Goal: Ask a question: Seek information or help from site administrators or community

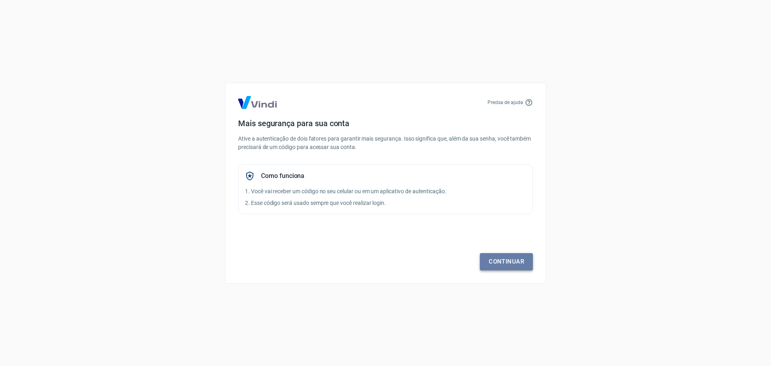
click at [492, 262] on link "Continuar" at bounding box center [506, 261] width 53 height 17
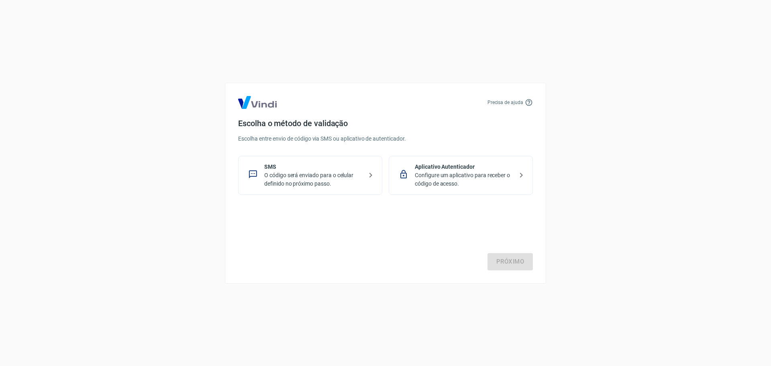
click at [296, 185] on p "O código será enviado para o celular definido no próximo passo." at bounding box center [313, 179] width 98 height 17
click at [499, 261] on link "Próximo" at bounding box center [510, 261] width 45 height 17
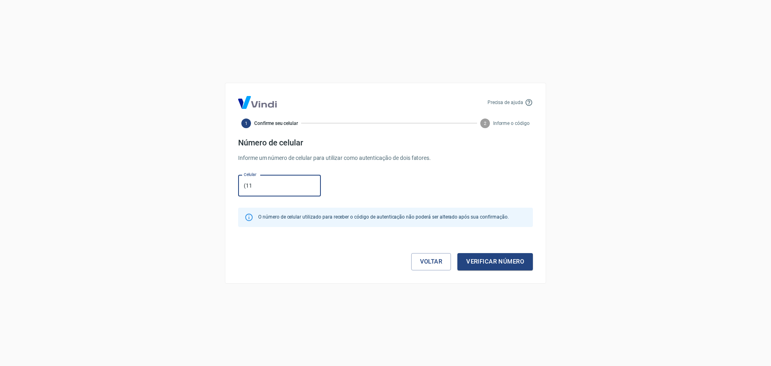
type input "[PHONE_NUMBER]"
click at [507, 263] on button "Verificar número" at bounding box center [495, 261] width 76 height 17
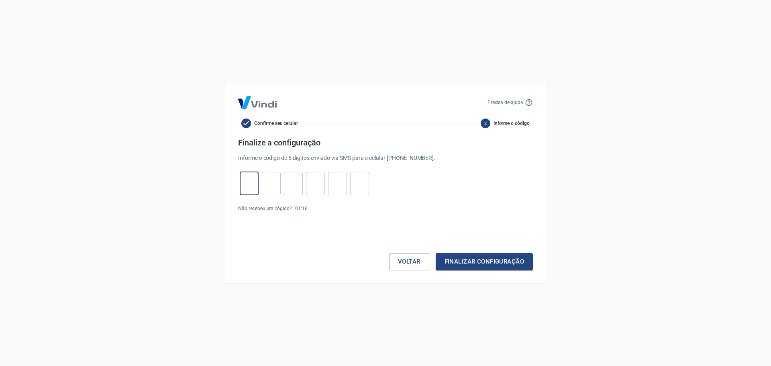
click at [246, 191] on input "tel" at bounding box center [249, 183] width 19 height 17
type input "3"
type input "7"
type input "4"
type input "9"
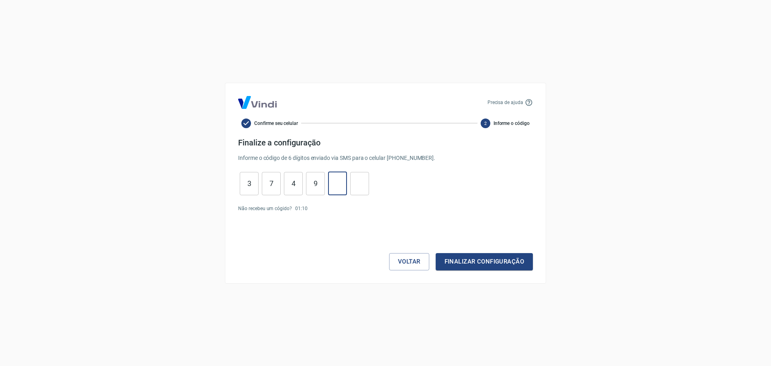
type input "5"
type input "7"
click at [472, 265] on button "Finalizar configuração" at bounding box center [484, 261] width 97 height 17
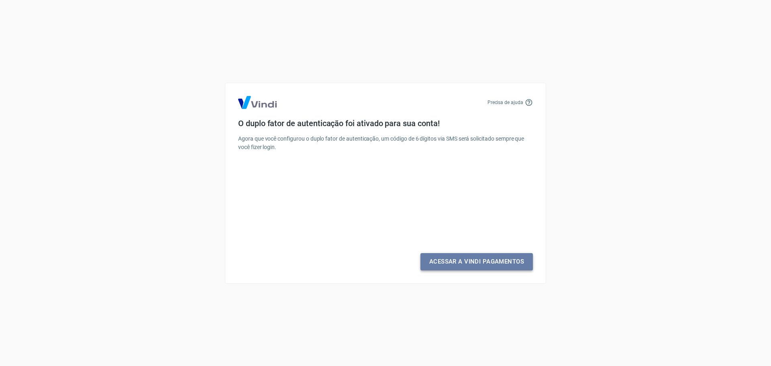
click at [472, 265] on link "Acessar a Vindi Pagamentos" at bounding box center [477, 261] width 112 height 17
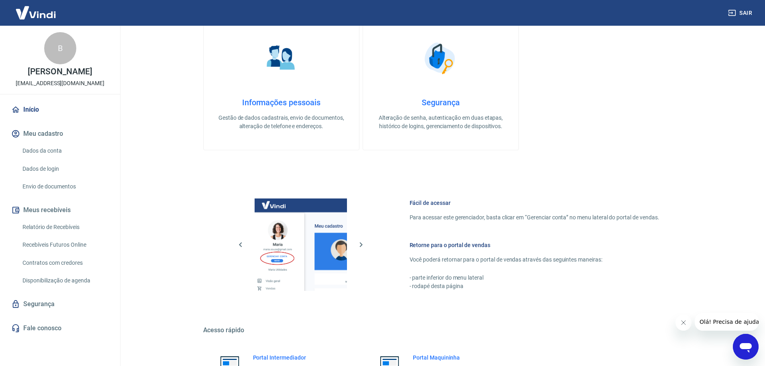
scroll to position [343, 0]
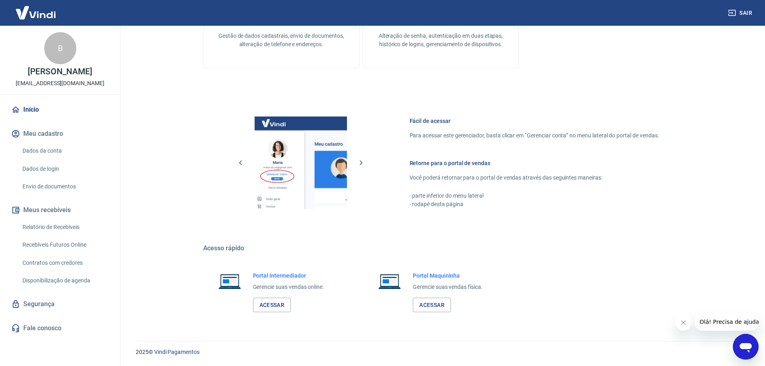
click at [51, 133] on button "Meu cadastro" at bounding box center [60, 134] width 101 height 18
click at [47, 149] on link "Dados da conta" at bounding box center [64, 151] width 91 height 16
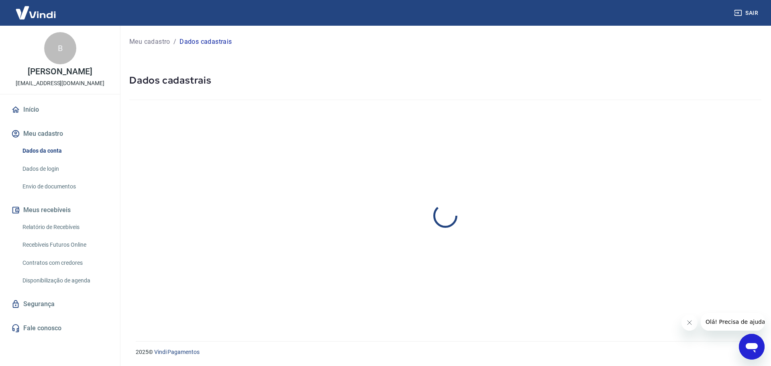
select select "SP"
select select "business"
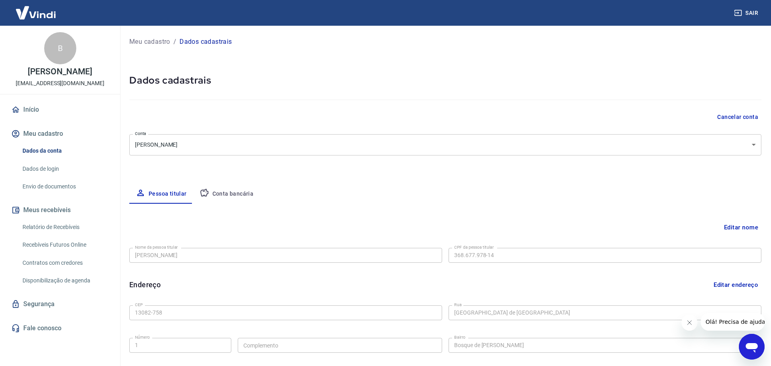
type input "[PHONE_NUMBER]"
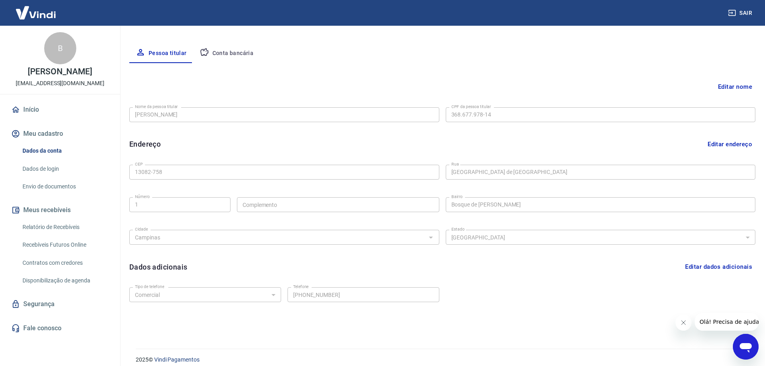
scroll to position [148, 0]
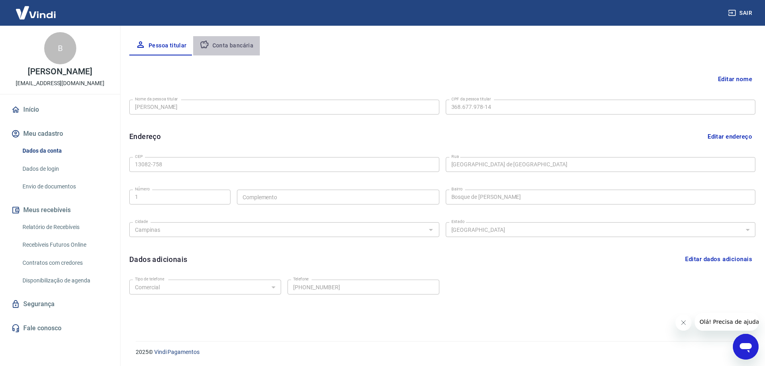
click at [246, 44] on button "Conta bancária" at bounding box center [226, 45] width 67 height 19
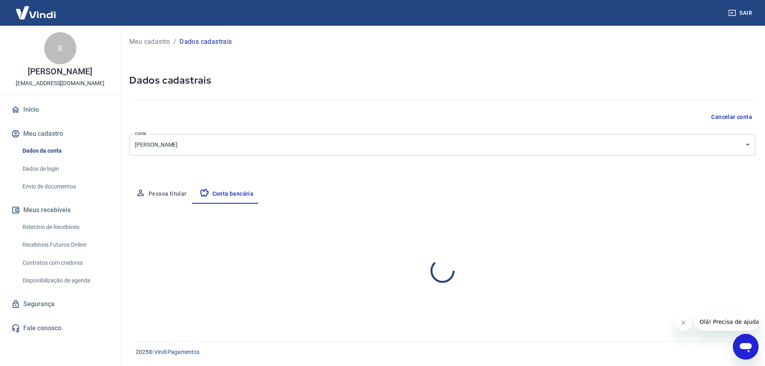
scroll to position [0, 0]
select select "1"
click at [516, 308] on form "Banco 341 - ITAÚ UNIBANCO S.A. Banco Tipo de conta Conta Corrente Conta Poupanç…" at bounding box center [445, 281] width 632 height 72
click at [575, 150] on body "Sair B Bruno Italo de Souza Moura b.smoura@hotmail.com Início Meu cadastro Dado…" at bounding box center [385, 183] width 771 height 366
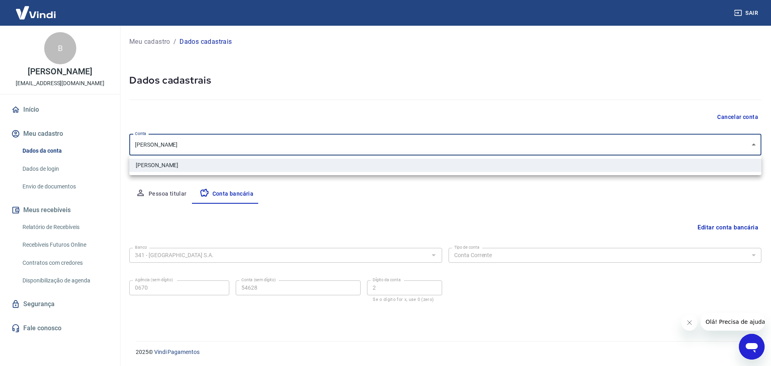
click at [575, 150] on div at bounding box center [385, 183] width 771 height 366
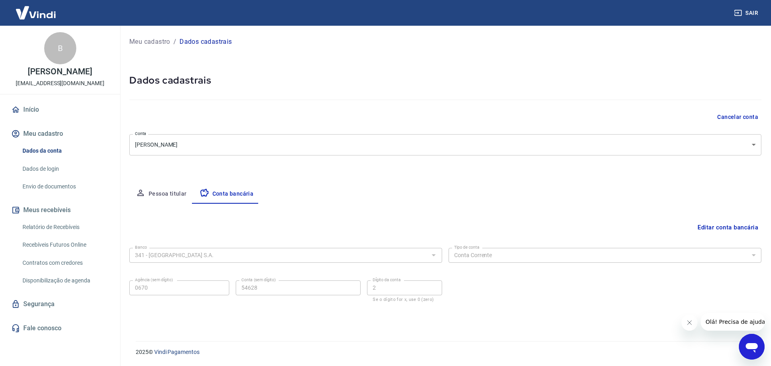
click at [569, 184] on div "Meu cadastro / Dados cadastrais Dados cadastrais Cancelar conta Conta Bruno Ita…" at bounding box center [445, 179] width 651 height 306
click at [154, 192] on button "Pessoa titular" at bounding box center [161, 193] width 64 height 19
select select "SP"
select select "business"
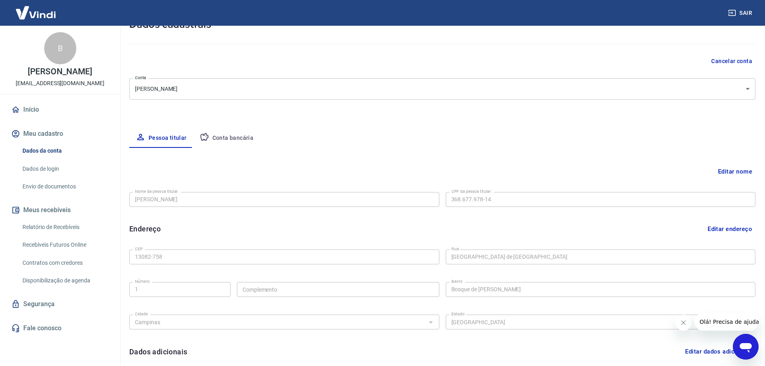
scroll to position [57, 0]
click at [750, 172] on button "Editar nome" at bounding box center [735, 170] width 41 height 15
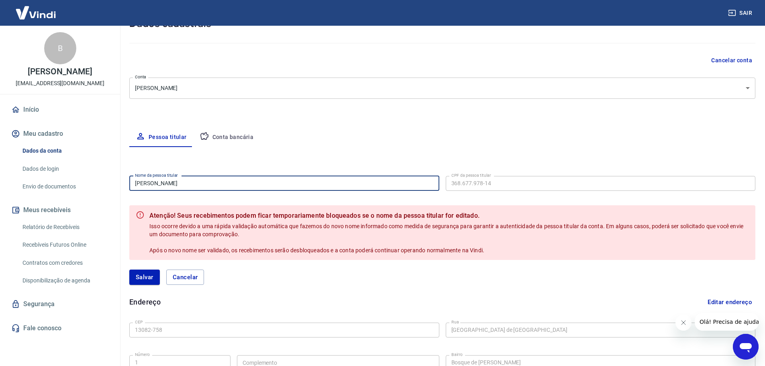
click at [356, 181] on input "[PERSON_NAME]" at bounding box center [284, 183] width 310 height 15
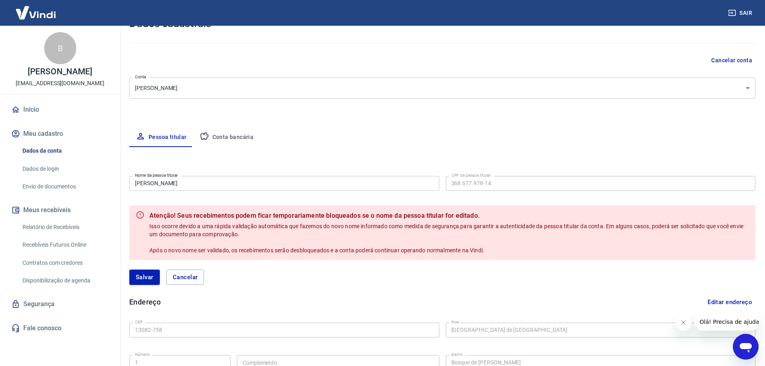
click at [359, 151] on div "Editar nome Nome da pessoa titular Bruno Italo de Souza Moura Nome da pessoa ti…" at bounding box center [442, 317] width 626 height 341
click at [681, 324] on icon "Fechar mensagem da empresa" at bounding box center [683, 322] width 6 height 6
click at [202, 274] on button "Cancelar" at bounding box center [185, 276] width 38 height 15
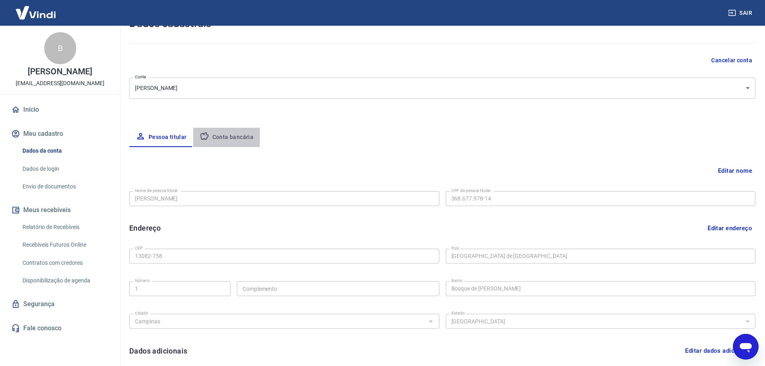
click at [235, 132] on button "Conta bancária" at bounding box center [226, 137] width 67 height 19
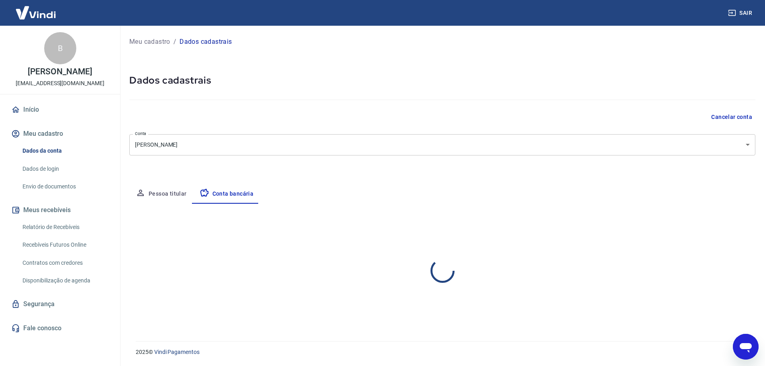
scroll to position [0, 0]
select select "1"
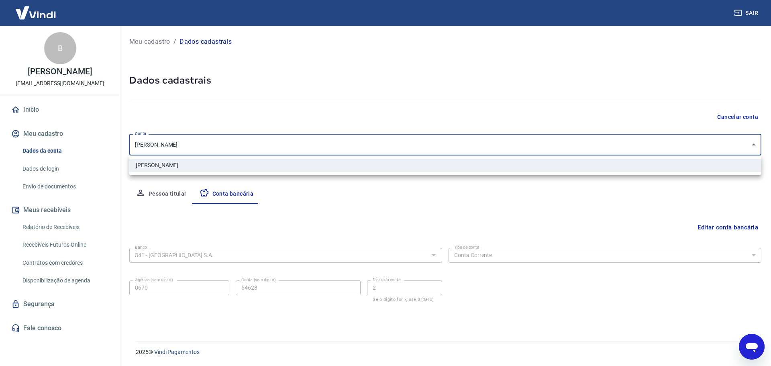
click at [257, 147] on body "Sair B Bruno Italo de Souza Moura b.smoura@hotmail.com Início Meu cadastro Dado…" at bounding box center [385, 183] width 771 height 366
click at [257, 147] on div at bounding box center [385, 183] width 771 height 366
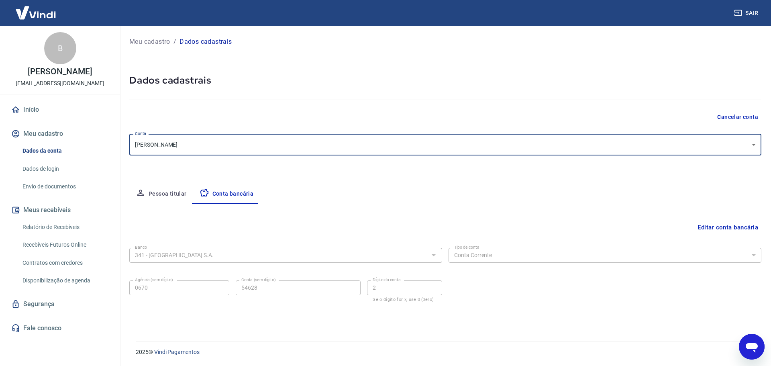
click at [257, 147] on body "Sair B Bruno Italo de Souza Moura b.smoura@hotmail.com Início Meu cadastro Dado…" at bounding box center [385, 183] width 771 height 366
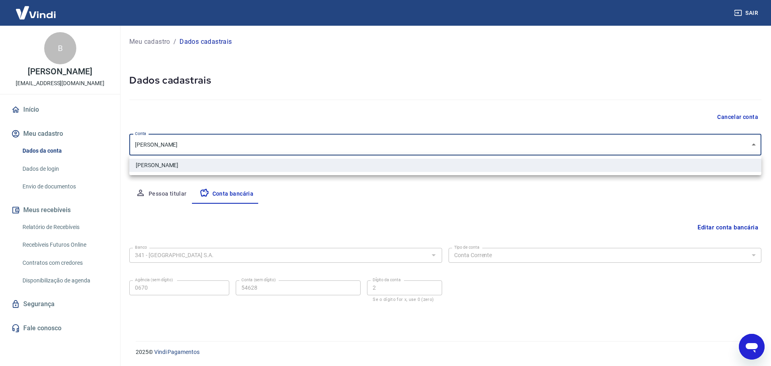
click at [257, 147] on div at bounding box center [385, 183] width 771 height 366
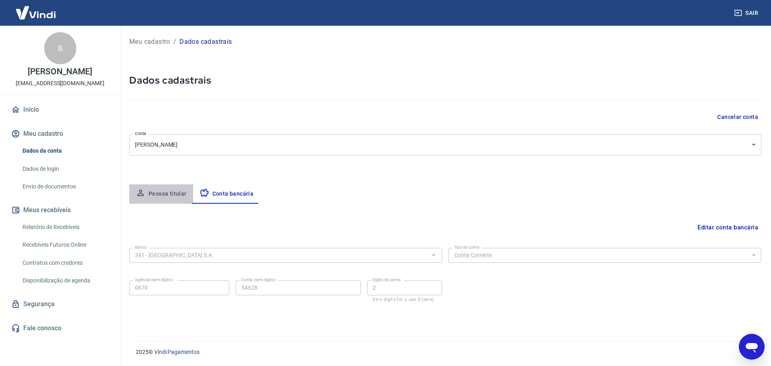
click at [156, 191] on button "Pessoa titular" at bounding box center [161, 193] width 64 height 19
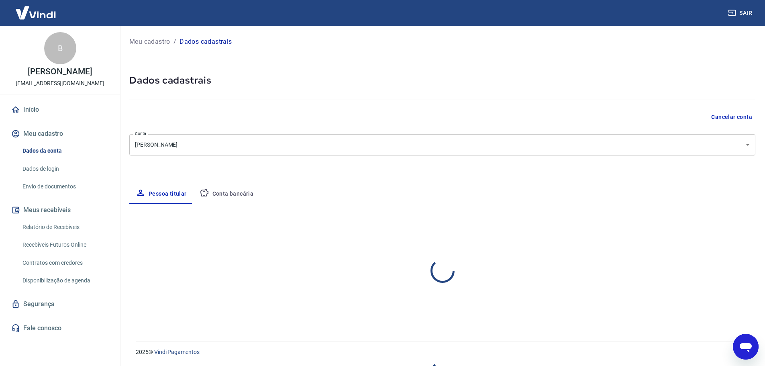
select select "SP"
select select "business"
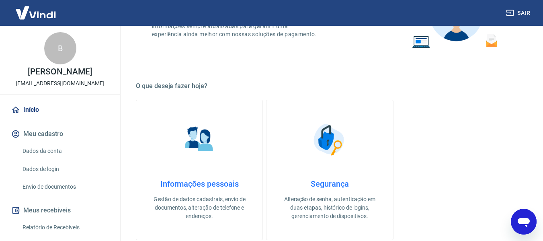
scroll to position [208, 0]
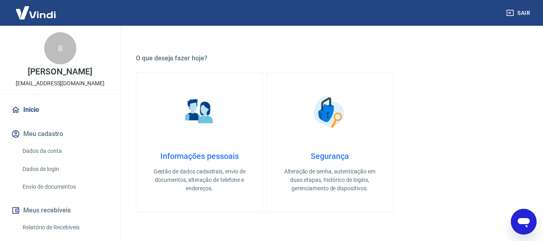
click at [214, 109] on img at bounding box center [199, 112] width 40 height 40
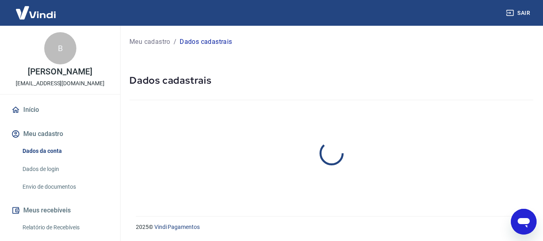
select select "SP"
select select "business"
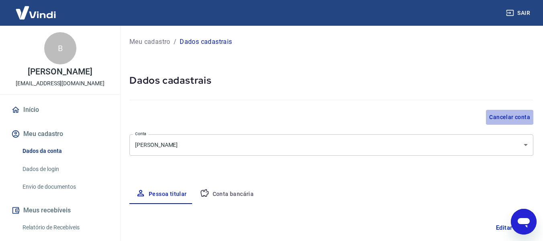
click at [507, 112] on button "Cancelar conta" at bounding box center [509, 117] width 47 height 15
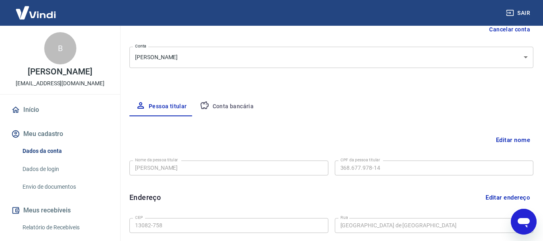
scroll to position [84, 0]
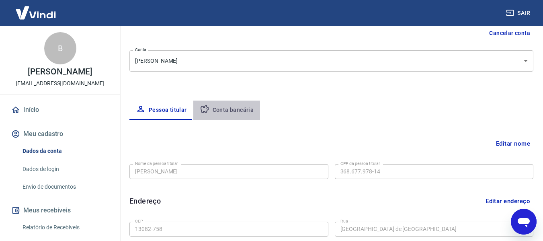
click at [233, 112] on button "Conta bancária" at bounding box center [226, 109] width 67 height 19
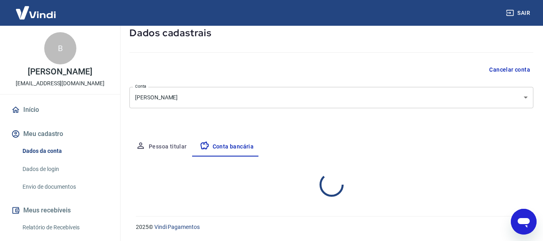
select select "1"
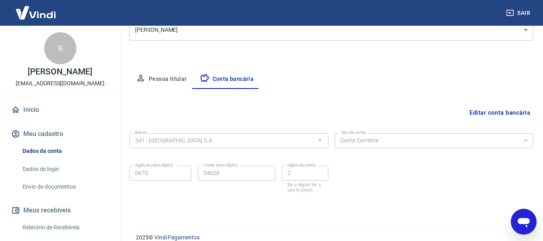
scroll to position [125, 0]
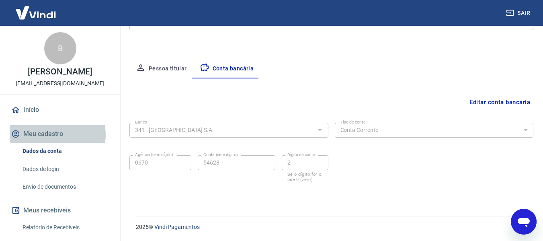
click at [53, 143] on button "Meu cadastro" at bounding box center [60, 134] width 101 height 18
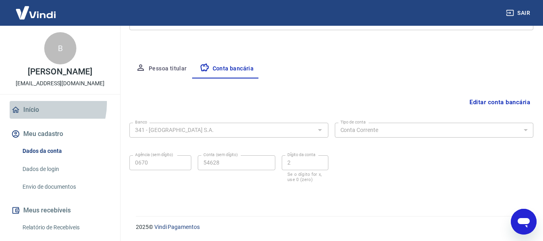
click at [38, 112] on link "Início" at bounding box center [60, 110] width 101 height 18
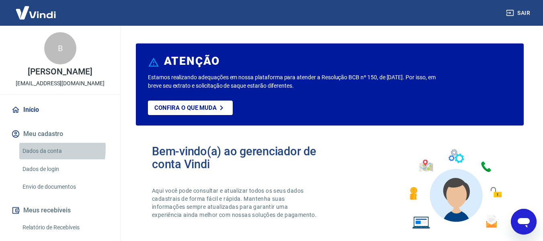
click at [36, 157] on link "Dados da conta" at bounding box center [64, 151] width 91 height 16
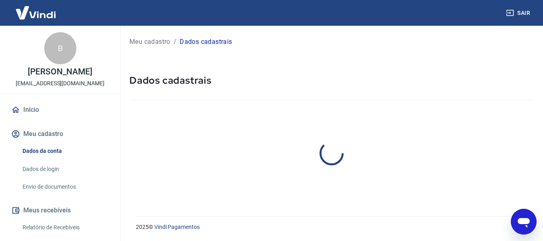
select select "SP"
select select "business"
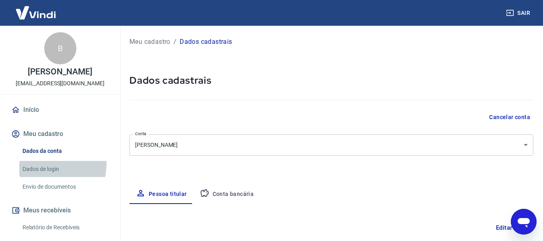
click at [43, 172] on link "Dados de login" at bounding box center [64, 169] width 91 height 16
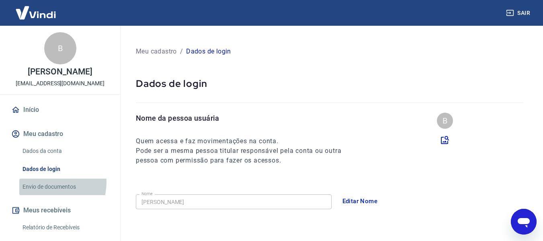
click at [48, 190] on link "Envio de documentos" at bounding box center [64, 186] width 91 height 16
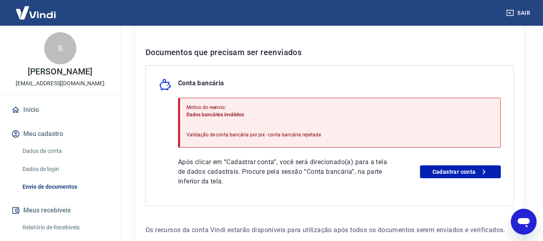
scroll to position [167, 0]
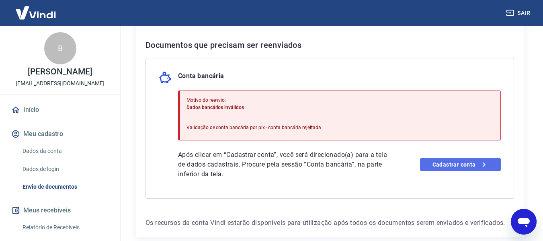
click at [445, 163] on link "Cadastrar conta" at bounding box center [460, 164] width 81 height 13
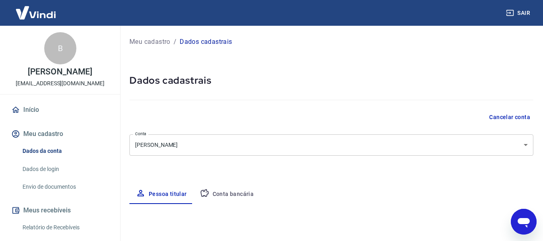
select select "SP"
select select "business"
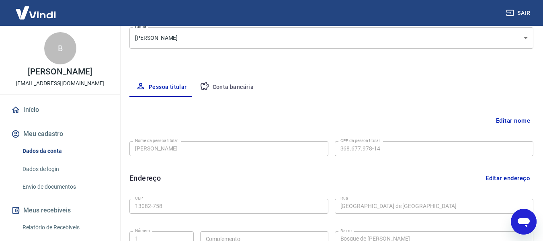
scroll to position [109, 0]
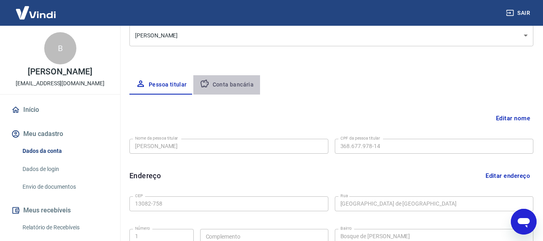
click at [235, 87] on button "Conta bancária" at bounding box center [226, 84] width 67 height 19
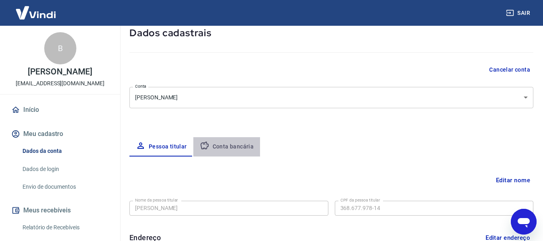
select select "1"
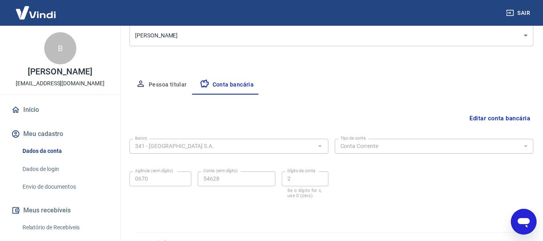
scroll to position [125, 0]
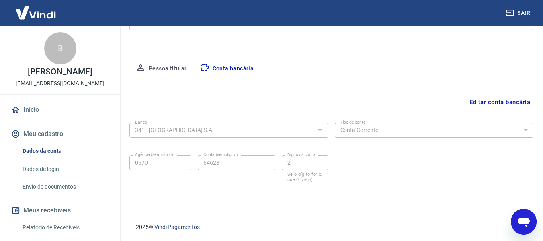
click at [148, 67] on button "Pessoa titular" at bounding box center [161, 68] width 64 height 19
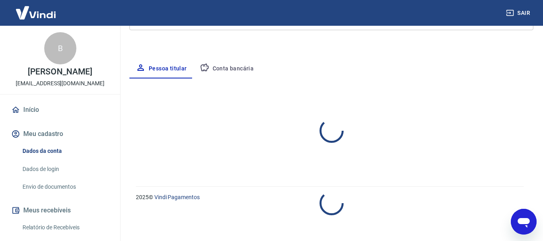
select select "SP"
select select "business"
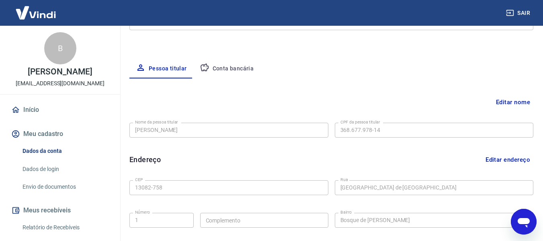
click at [519, 221] on icon "Abrir janela de mensagens" at bounding box center [523, 223] width 12 height 10
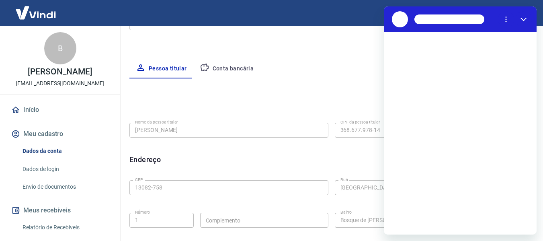
scroll to position [0, 0]
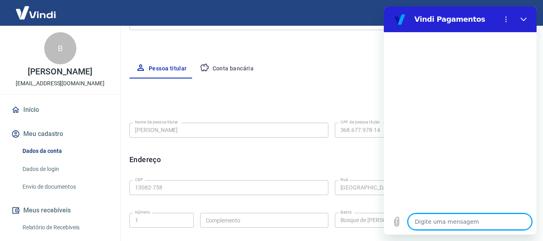
type textarea "c"
type textarea "x"
type textarea "co"
type textarea "x"
type textarea "com"
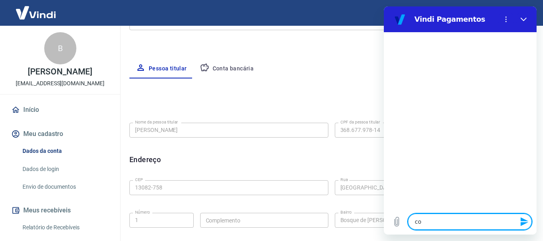
type textarea "x"
type textarea "como"
type textarea "x"
type textarea "como"
type textarea "x"
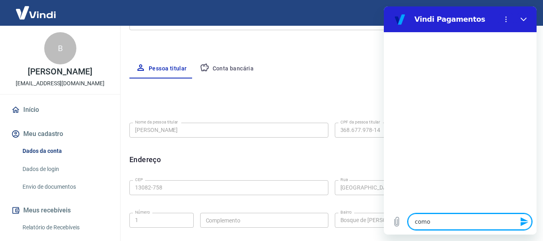
type textarea "como f"
type textarea "x"
type textarea "como fa"
type textarea "x"
type textarea "como faç"
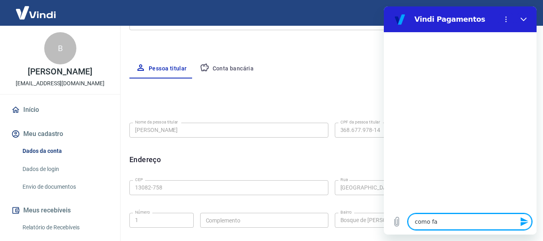
type textarea "x"
type textarea "como faço"
type textarea "x"
type textarea "como faço"
type textarea "x"
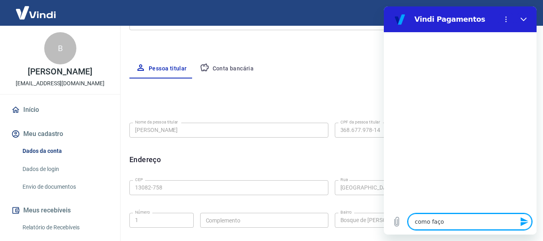
type textarea "como faço p"
type textarea "x"
type textarea "como faço pa"
type textarea "x"
type textarea "como faço par"
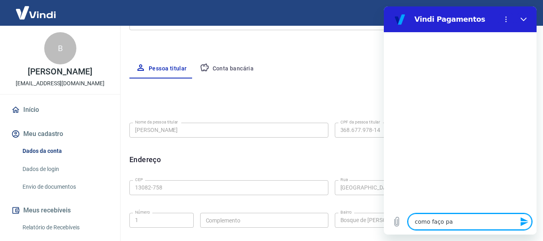
type textarea "x"
type textarea "como faço para"
type textarea "x"
type textarea "como faço para"
type textarea "x"
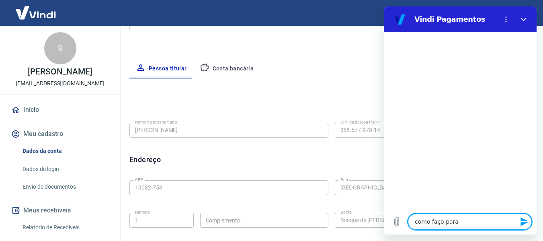
type textarea "como faço para a"
type textarea "x"
type textarea "como faço para al"
type textarea "x"
type textarea "como faço para alt"
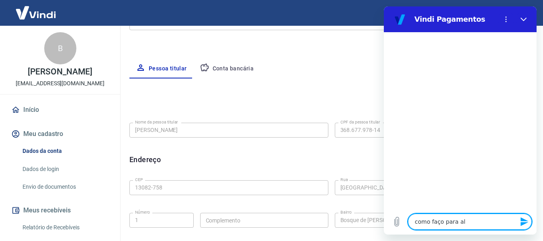
type textarea "x"
type textarea "como faço para alte"
type textarea "x"
type textarea "como faço para alter"
type textarea "x"
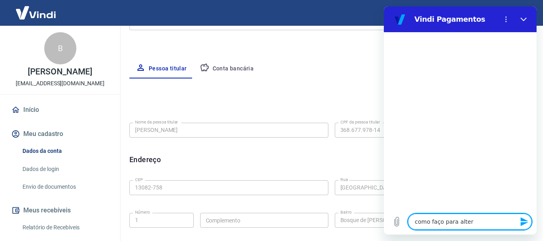
type textarea "como faço para altera"
type textarea "x"
type textarea "como faço para alterar"
type textarea "x"
type textarea "como faço para alterar"
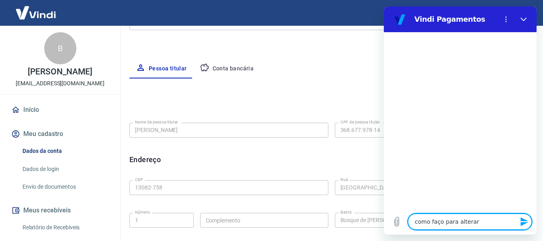
type textarea "x"
type textarea "como faço para alterar o"
type textarea "x"
type textarea "como faço para alterar o"
type textarea "x"
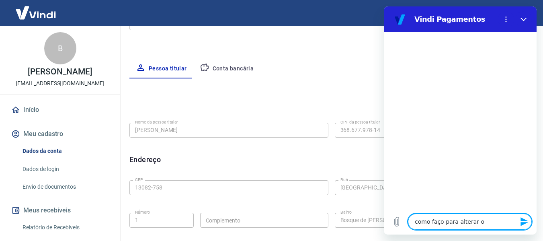
type textarea "como faço para alterar o c"
type textarea "x"
type textarea "como faço para alterar o co"
type textarea "x"
type textarea "como faço para alterar o cof"
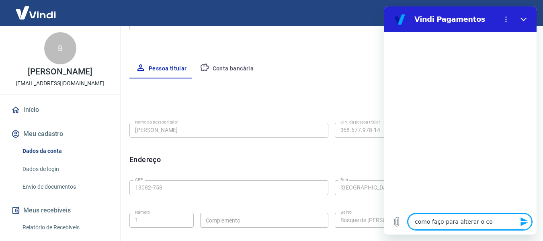
type textarea "x"
type textarea "como faço para alterar o co"
type textarea "x"
type textarea "como faço para alterar o c"
type textarea "x"
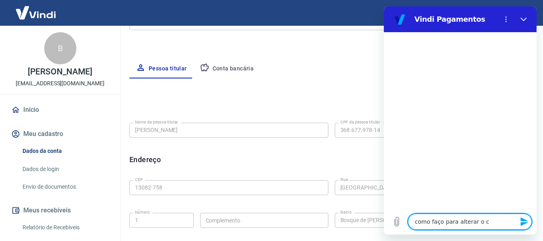
type textarea "como faço para alterar o cp"
type textarea "x"
type textarea "como faço para alterar o cpf"
type textarea "x"
type textarea "como faço para alterar o cpf/"
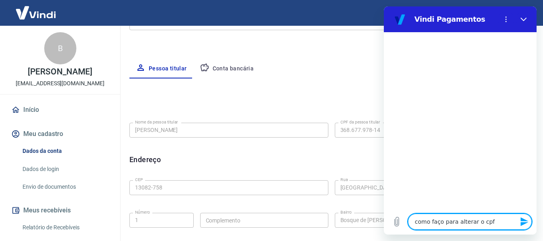
type textarea "x"
type textarea "como faço para alterar o cpf/c"
type textarea "x"
type textarea "como faço para alterar o cpf/cn"
type textarea "x"
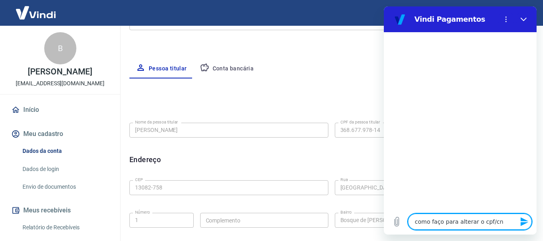
type textarea "como faço para alterar o cpf/cnp"
type textarea "x"
type textarea "como faço para alterar o cpf/cnpj"
type textarea "x"
type textarea "como faço para alterar o cpf/cnpj"
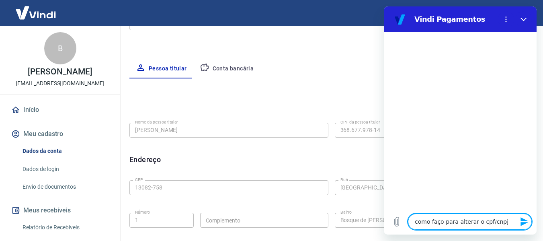
type textarea "x"
type textarea "como faço para alterar o cpf/cnpj d"
type textarea "x"
type textarea "como faço para alterar o cpf/cnpj da"
type textarea "x"
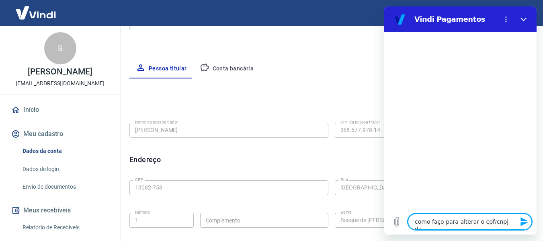
type textarea "como faço para alterar o cpf/cnpj da"
type textarea "x"
type textarea "como faço para alterar o cpf/cnpj da p"
type textarea "x"
type textarea "como faço para alterar o cpf/cnpj da pe"
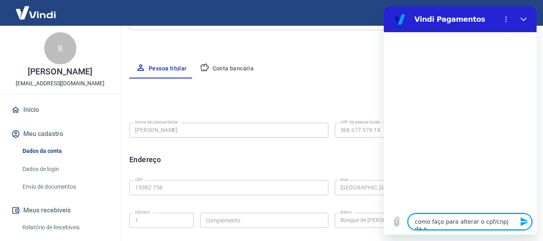
type textarea "x"
type textarea "como faço para alterar o cpf/cnpj da pes"
type textarea "x"
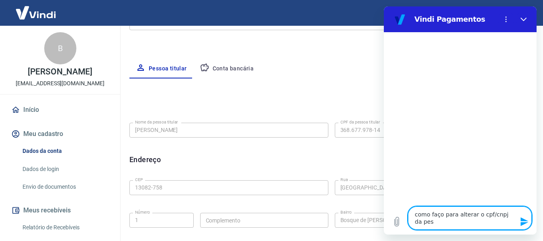
type textarea "como faço para alterar o cpf/cnpj da pess"
type textarea "x"
type textarea "como faço para alterar o cpf/cnpj da pesso"
type textarea "x"
type textarea "como faço para alterar o cpf/cnpj da pessoa"
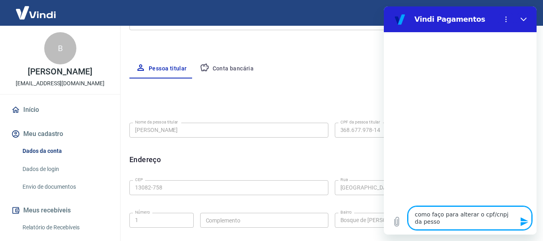
type textarea "x"
type textarea "como faço para alterar o cpf/cnpj da pessoa"
type textarea "x"
type textarea "como faço para alterar o cpf/cnpj da pessoa t"
type textarea "x"
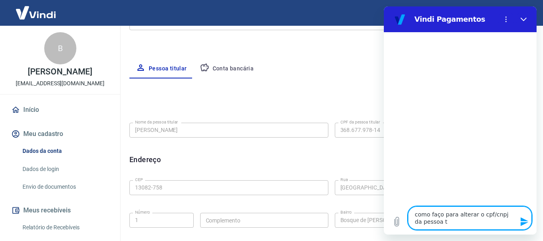
type textarea "como faço para alterar o cpf/cnpj da pessoa ti"
type textarea "x"
type textarea "como faço para alterar o cpf/cnpj da pessoa tit"
type textarea "x"
type textarea "como faço para alterar o cpf/cnpj da pessoa titu"
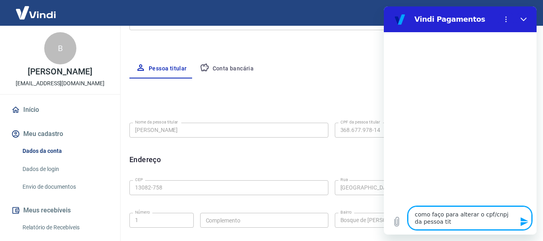
type textarea "x"
type textarea "como faço para alterar o cpf/cnpj da pessoa titul"
type textarea "x"
type textarea "como faço para alterar o cpf/cnpj da pessoa titula"
type textarea "x"
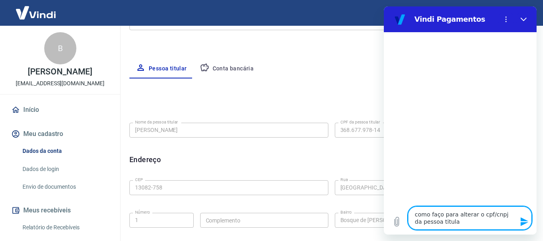
type textarea "como faço para alterar o cpf/cnpj da pessoa titular"
type textarea "x"
type textarea "como faço para alterar o cpf/cnpj da pessoa titular"
type textarea "x"
type textarea "como faço para alterar o cpf/cnpj da pessoa titular d"
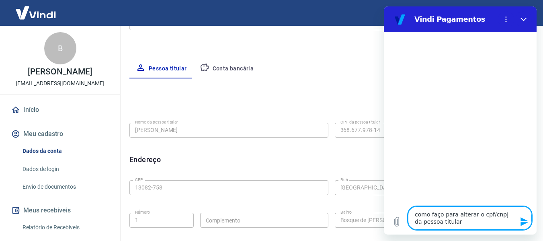
type textarea "x"
type textarea "como faço para alterar o cpf/cnpj da pessoa titular da"
type textarea "x"
type textarea "como faço para alterar o cpf/cnpj da pessoa titular da"
type textarea "x"
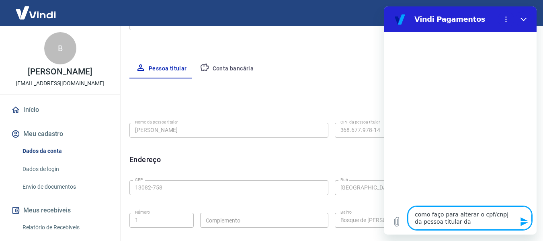
type textarea "como faço para alterar o cpf/cnpj da pessoa titular da c"
type textarea "x"
type textarea "como faço para alterar o cpf/cnpj da pessoa titular da co"
type textarea "x"
type textarea "como faço para alterar o cpf/cnpj da pessoa titular da con"
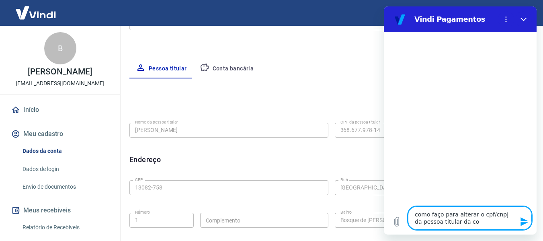
type textarea "x"
type textarea "como faço para alterar o cpf/cnpj da pessoa titular da cont"
type textarea "x"
type textarea "como faço para alterar o cpf/cnpj da pessoa titular da conta"
type textarea "x"
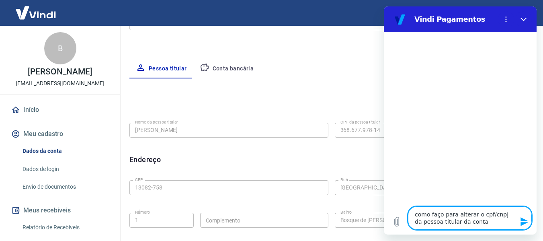
type textarea "como faço para alterar o cpf/cnpj da pessoa titular da conta?"
type textarea "x"
type textarea "como faço para alterar o cpf/cnpj da pessoa titular da conta?"
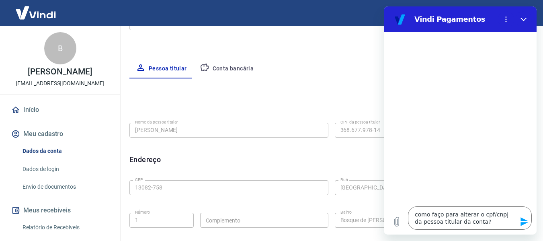
click at [519, 221] on button "Enviar mensagem" at bounding box center [523, 221] width 16 height 16
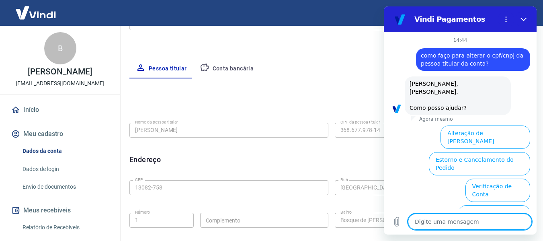
scroll to position [74, 0]
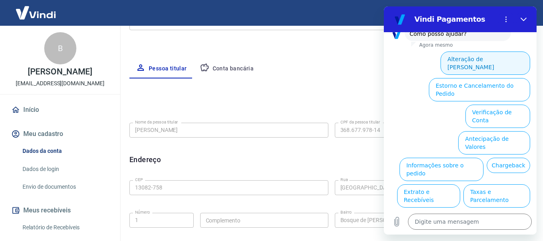
click at [486, 51] on button "Alteração de [PERSON_NAME]" at bounding box center [485, 62] width 90 height 23
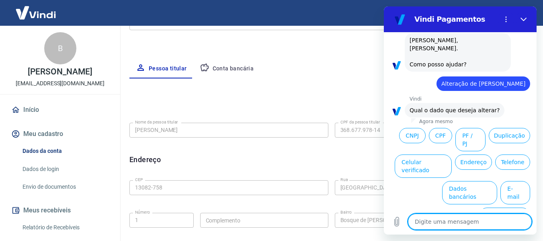
scroll to position [46, 0]
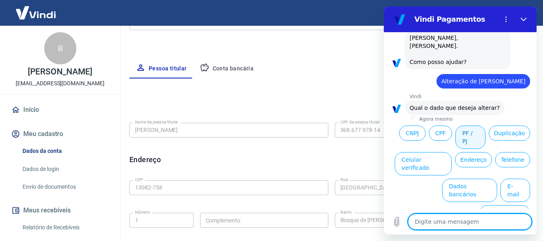
click at [485, 128] on button "PF / PJ" at bounding box center [470, 136] width 30 height 23
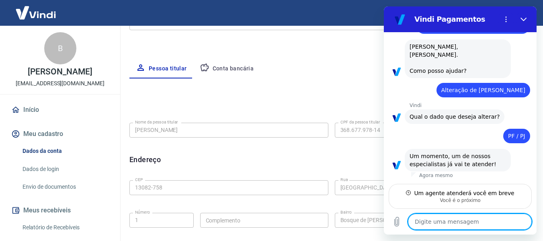
scroll to position [29, 0]
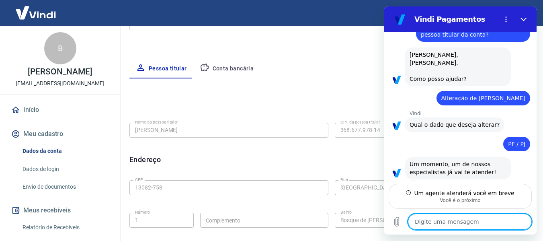
type textarea "x"
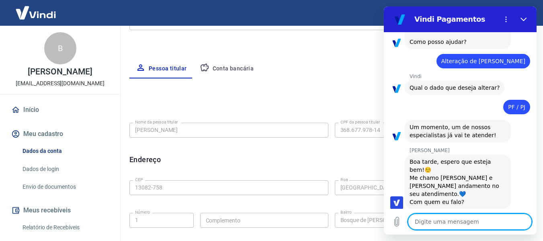
scroll to position [67, 0]
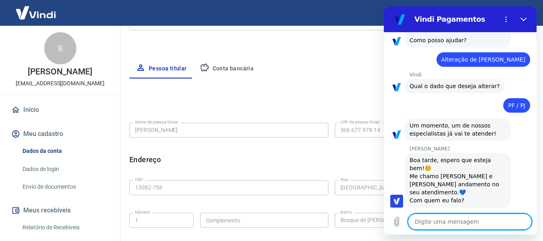
type textarea "O"
type textarea "x"
type textarea "Ol"
type textarea "x"
type textarea "Olá"
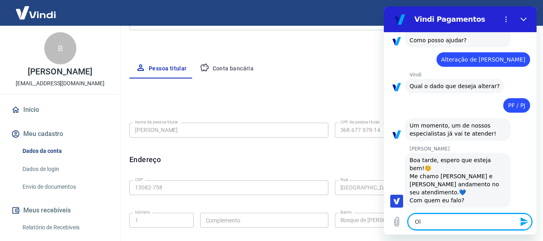
type textarea "x"
type textarea "Olá"
type textarea "x"
type textarea "Olá G"
type textarea "x"
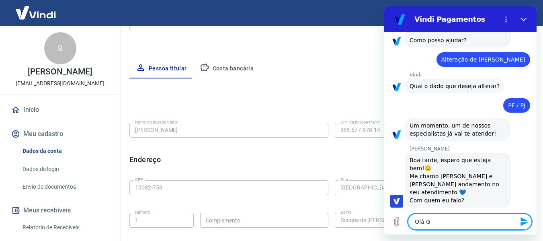
type textarea "Olá Ga"
type textarea "x"
type textarea "Olá Gab"
type textarea "x"
type textarea "Olá Gabr"
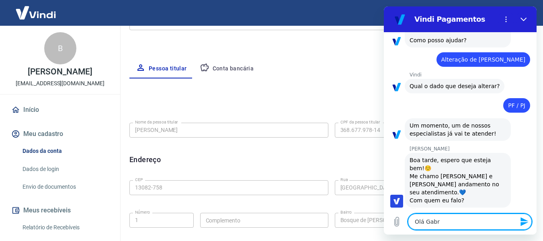
type textarea "x"
type textarea "Olá Gabri"
type textarea "x"
type textarea "Olá Gabrie"
type textarea "x"
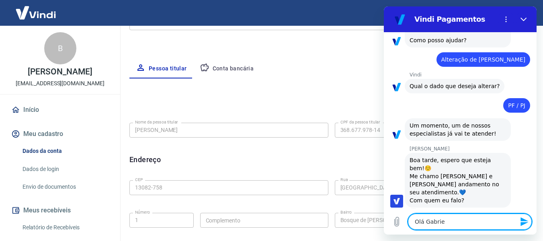
type textarea "[PERSON_NAME]"
type textarea "x"
type textarea "[PERSON_NAME]"
type textarea "x"
type textarea "[PERSON_NAME]"
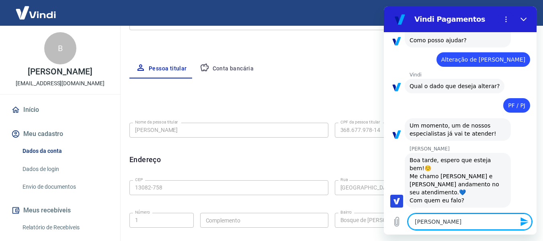
type textarea "x"
type textarea "[PERSON_NAME],"
type textarea "x"
type textarea "[PERSON_NAME],"
type textarea "x"
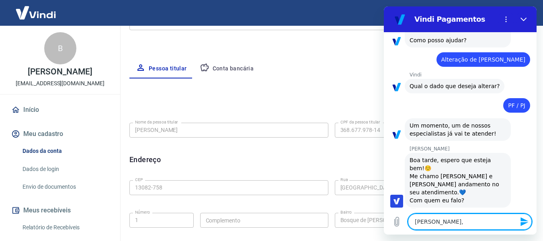
type textarea "[PERSON_NAME],"
type textarea "x"
type textarea "[PERSON_NAME]"
type textarea "x"
type textarea "[PERSON_NAME]"
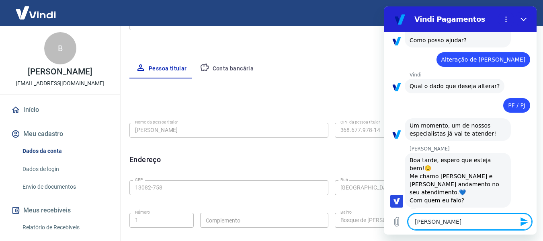
type textarea "x"
type textarea "[PERSON_NAME]"
type textarea "x"
type textarea "Olá Gabrie"
type textarea "x"
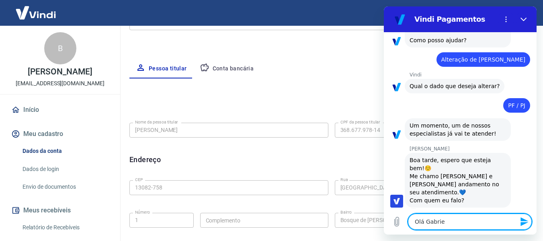
type textarea "Olá Gabri"
type textarea "x"
type textarea "Olá Gabr"
type textarea "x"
type textarea "Olá Gab"
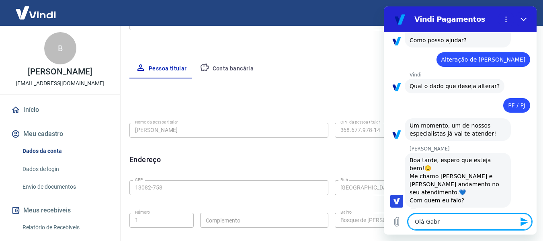
type textarea "x"
type textarea "Olá Ga"
type textarea "x"
type textarea "Olá G"
type textarea "x"
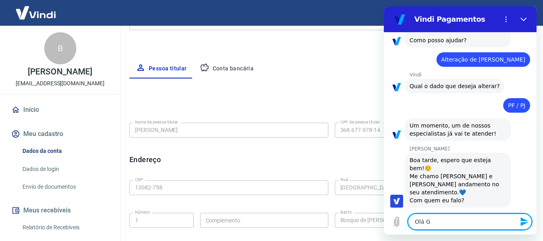
type textarea "Olá"
type textarea "x"
type textarea "Olá"
type textarea "x"
type textarea "Olá,"
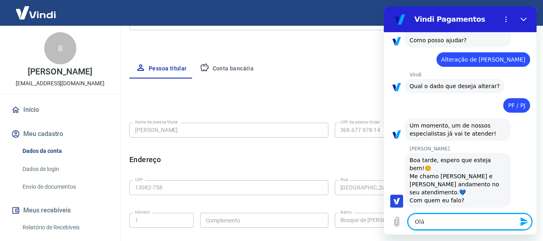
type textarea "x"
type textarea "Olá,"
type textarea "x"
type textarea "Olá, e"
type textarea "x"
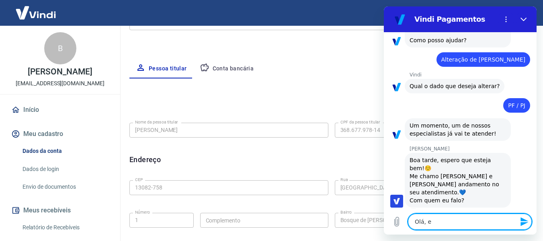
type textarea "Olá, [GEOGRAPHIC_DATA]"
type textarea "x"
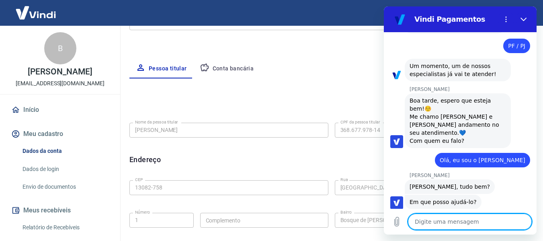
scroll to position [129, 0]
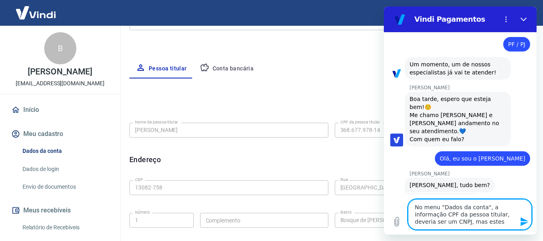
click at [444, 213] on textarea "No menu "Dados da conta", a informação CPF da pessoa titular, deveria ser um CN…" at bounding box center [470, 214] width 124 height 31
click at [498, 216] on textarea "No menu "Dados da conta", a informação "CPF da pessoa titular, deveria ser um C…" at bounding box center [470, 214] width 124 height 31
click at [497, 220] on textarea "No menu "Dados da conta", a informação "CPF da pessoa titular", deveria ser um …" at bounding box center [470, 214] width 124 height 31
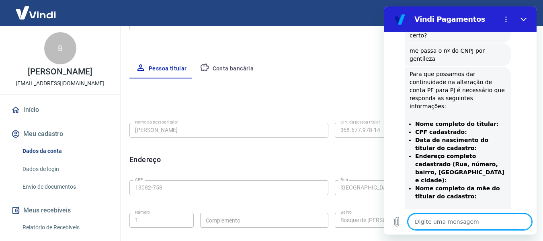
scroll to position [402, 0]
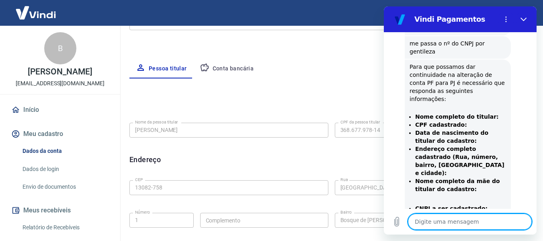
paste textarea "VITE TRANSPORTES E ENTREGAS LT Banco Itaú AG:0670 C/C:54628-2 CNPJ:37.817.204/0…"
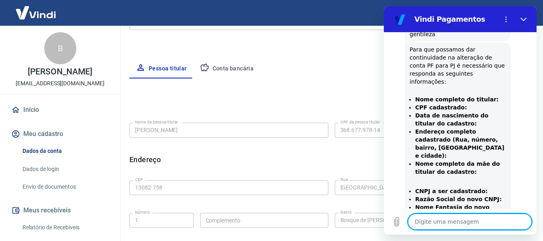
scroll to position [413, 0]
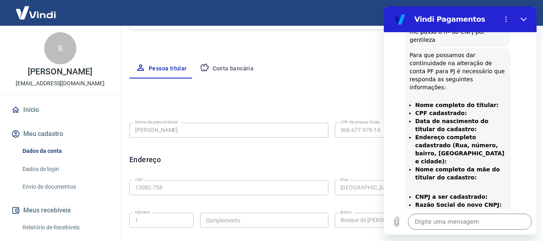
drag, startPoint x: 415, startPoint y: 79, endPoint x: 499, endPoint y: 182, distance: 132.2
click at [499, 182] on div "Para que possamos dar continuidade na alteração de conta PF para PJ é necessári…" at bounding box center [457, 138] width 96 height 174
copy div "Nome completo do titular: CPF cadastrado: Data de nascimento do titular do cada…"
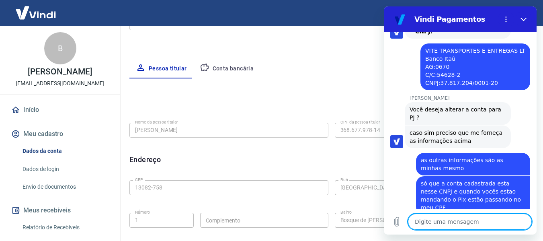
scroll to position [604, 0]
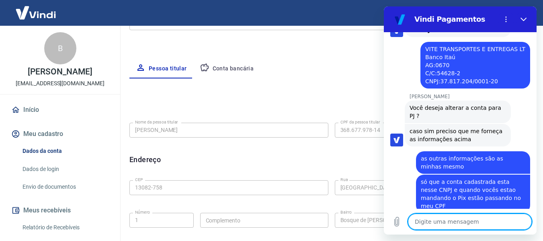
paste textarea "Nome completo do titular: [PERSON_NAME] CPF cadastrado: 36867797814 Data de nas…"
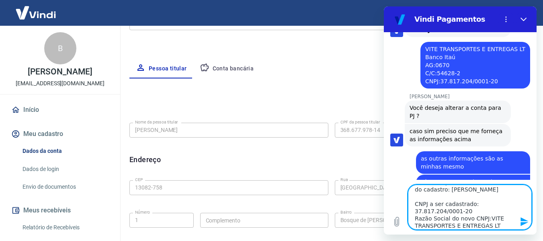
scroll to position [90, 0]
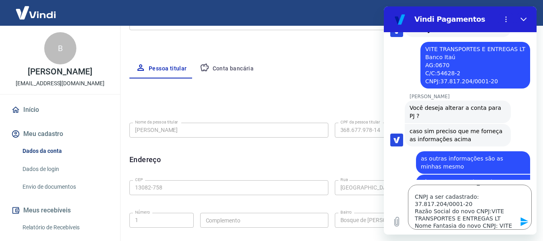
click at [522, 219] on icon "Enviar mensagem" at bounding box center [524, 221] width 8 height 9
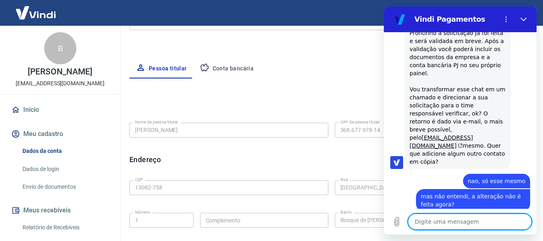
scroll to position [1103, 0]
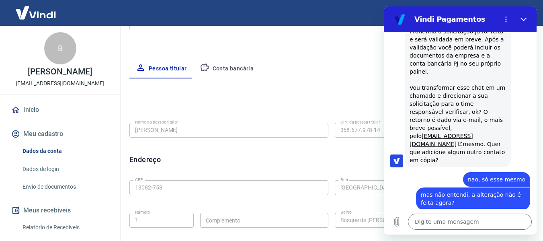
click at [33, 138] on button "Meu cadastro" at bounding box center [60, 134] width 101 height 18
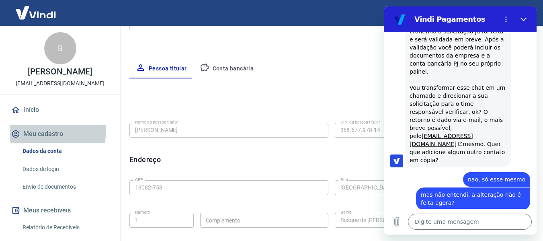
click at [33, 138] on button "Meu cadastro" at bounding box center [60, 134] width 101 height 18
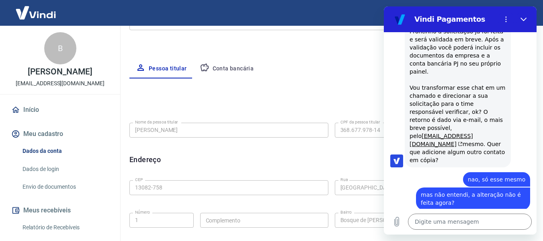
click at [29, 156] on link "Dados da conta" at bounding box center [64, 151] width 91 height 16
click at [36, 216] on button "Meus recebíveis" at bounding box center [60, 210] width 101 height 18
click at [527, 17] on button "Fechar" at bounding box center [523, 19] width 16 height 16
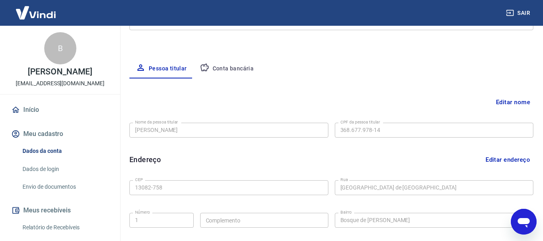
click at [361, 63] on div "Pessoa titular Conta bancária" at bounding box center [331, 68] width 404 height 19
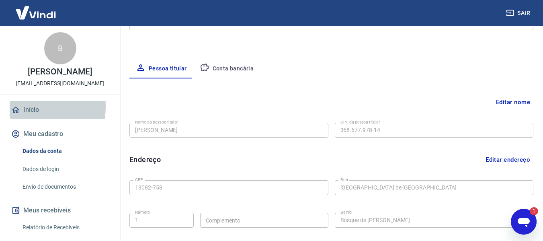
scroll to position [0, 0]
click at [27, 115] on link "Início" at bounding box center [60, 110] width 101 height 18
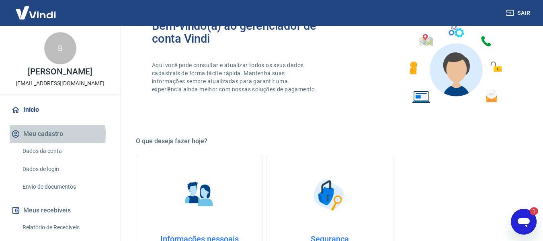
click at [34, 143] on button "Meu cadastro" at bounding box center [60, 134] width 101 height 18
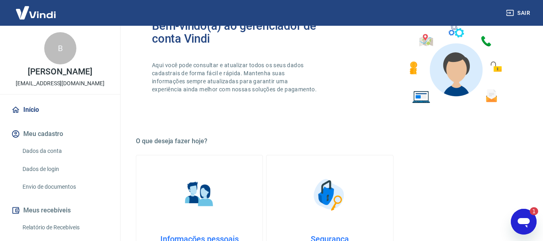
click at [37, 159] on link "Dados da conta" at bounding box center [64, 151] width 91 height 16
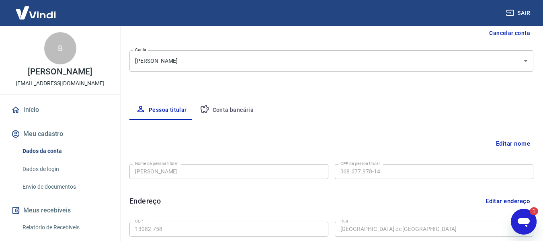
scroll to position [119, 0]
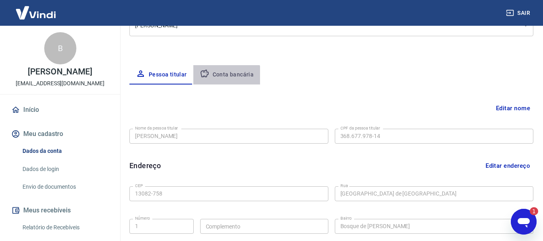
click at [223, 76] on button "Conta bancária" at bounding box center [226, 74] width 67 height 19
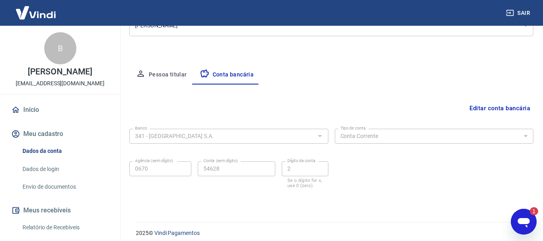
click at [529, 218] on icon "Abrir janela de mensagens, 1 mensagem não lida" at bounding box center [523, 221] width 14 height 14
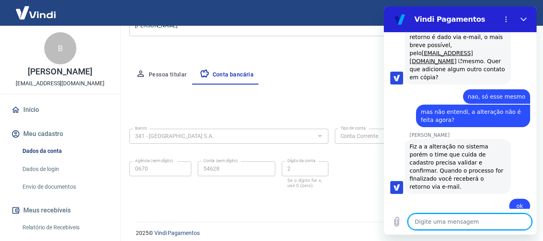
scroll to position [1185, 0]
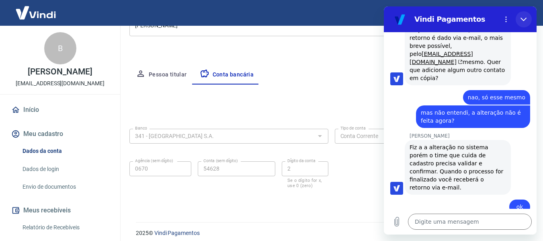
click at [527, 18] on button "Fechar" at bounding box center [523, 19] width 16 height 16
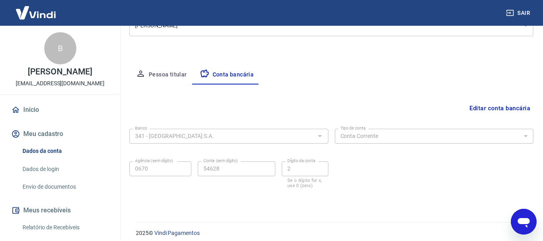
scroll to position [1186, 0]
click at [523, 220] on icon "Abrir janela de mensagens" at bounding box center [523, 223] width 12 height 10
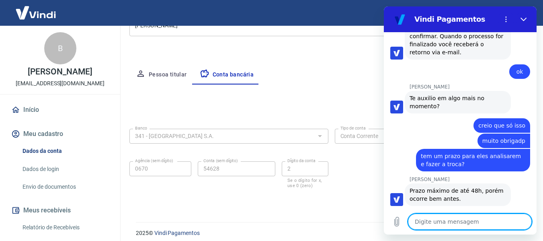
scroll to position [1323, 0]
